Goal: Task Accomplishment & Management: Use online tool/utility

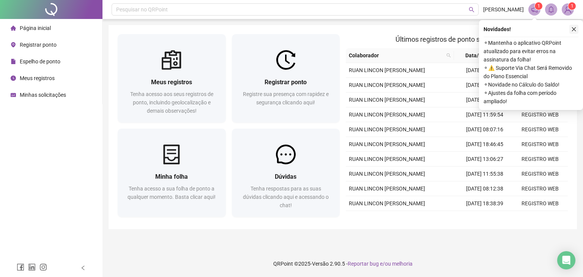
click at [571, 31] on icon "close" at bounding box center [573, 29] width 5 height 5
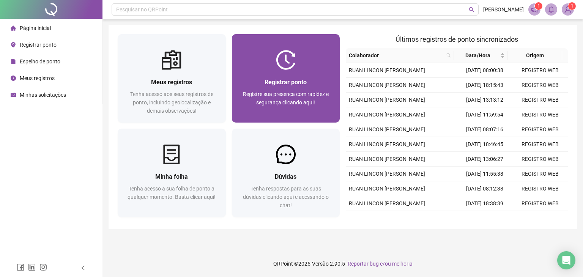
click at [289, 75] on div "Registrar ponto Registre sua presença com rapidez e segurança clicando aqui!" at bounding box center [286, 96] width 108 height 53
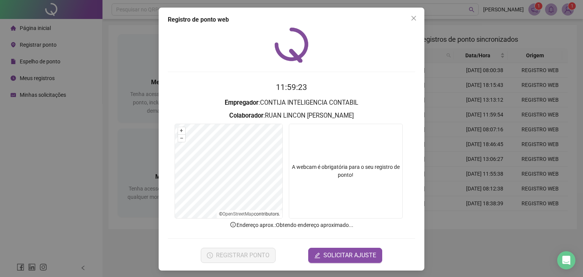
scroll to position [2, 0]
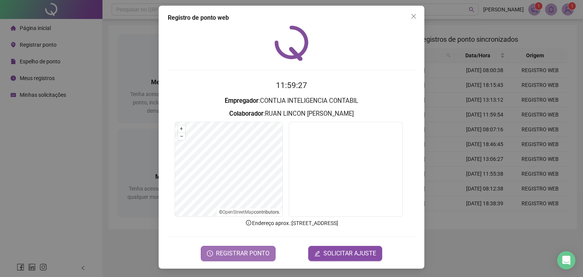
click at [249, 249] on span "REGISTRAR PONTO" at bounding box center [243, 253] width 54 height 9
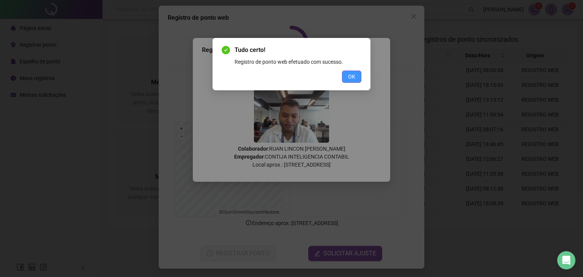
click at [357, 78] on button "OK" at bounding box center [351, 77] width 19 height 12
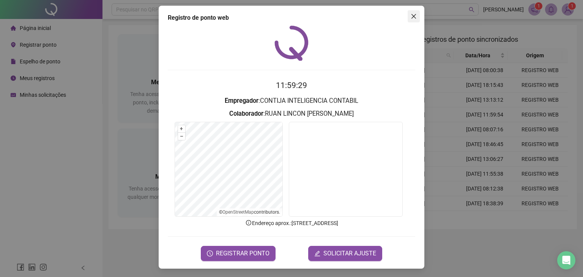
click at [412, 18] on icon "close" at bounding box center [414, 16] width 6 height 6
